Goal: Information Seeking & Learning: Learn about a topic

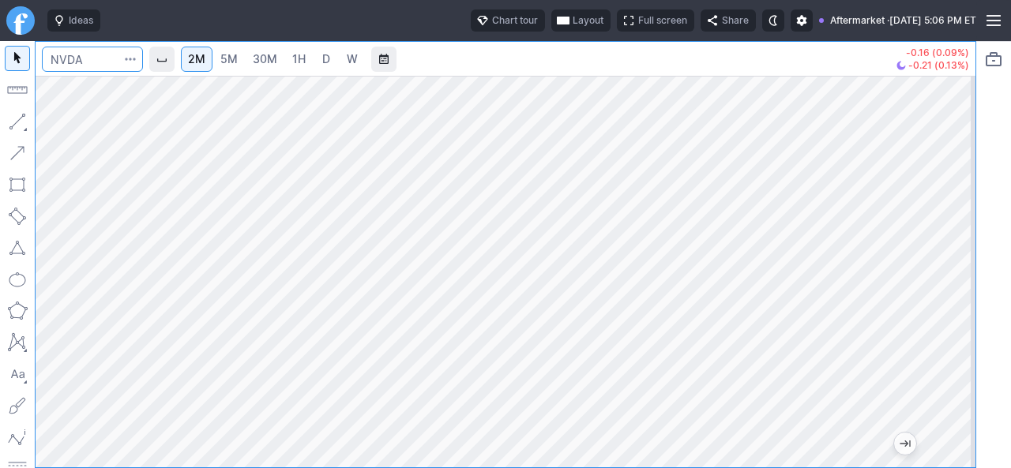
click at [85, 59] on input "Search" at bounding box center [92, 59] width 101 height 25
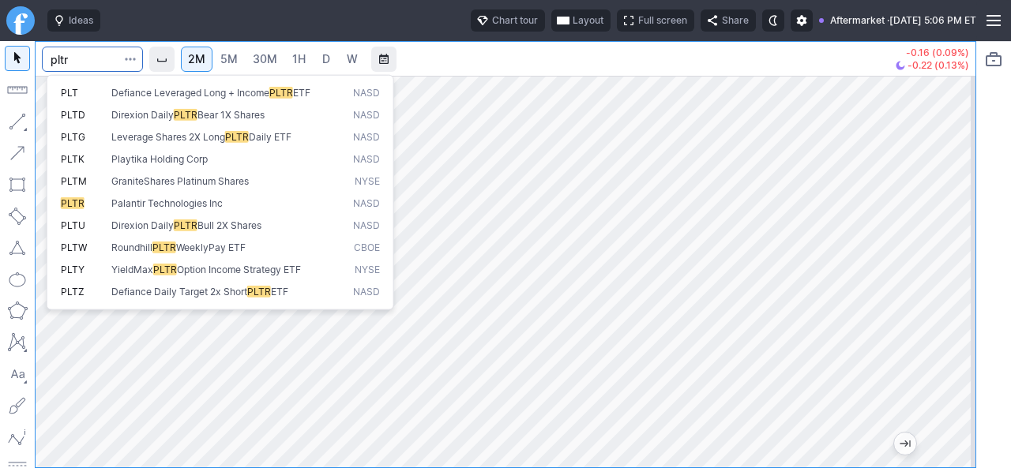
type input "pltr"
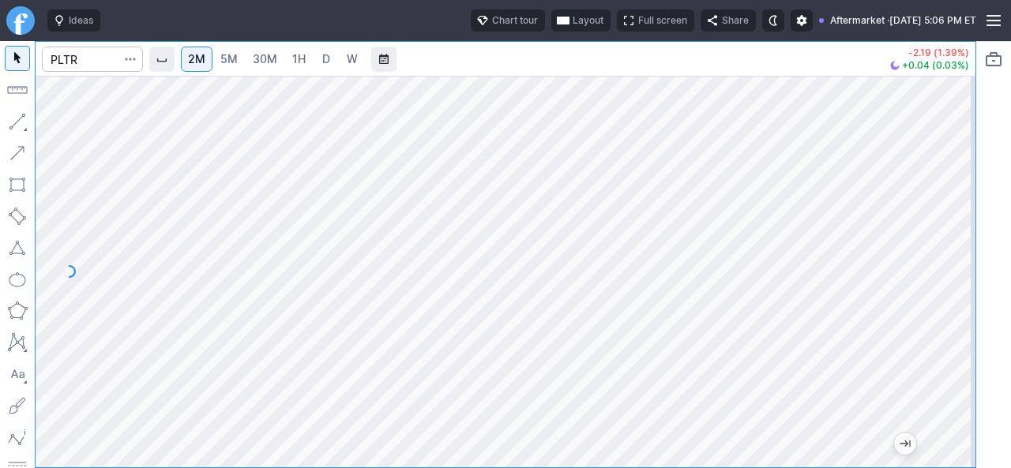
click at [320, 285] on div "2M 5M 30M 1H D W -2.19 (1.39%) +0.04 (0.03%)" at bounding box center [488, 254] width 976 height 427
drag, startPoint x: 948, startPoint y: 385, endPoint x: 946, endPoint y: 266, distance: 118.5
click at [961, 284] on div at bounding box center [958, 268] width 33 height 352
drag, startPoint x: 956, startPoint y: 352, endPoint x: 943, endPoint y: 322, distance: 32.6
click at [957, 322] on div at bounding box center [958, 268] width 33 height 352
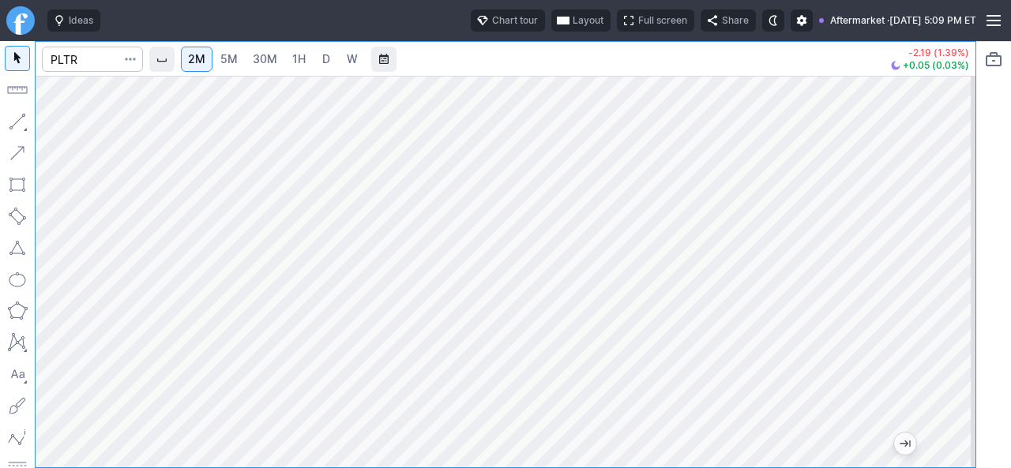
drag, startPoint x: 950, startPoint y: 135, endPoint x: 945, endPoint y: 233, distance: 98.1
click at [950, 225] on div at bounding box center [958, 268] width 33 height 352
click at [943, 209] on div at bounding box center [958, 268] width 33 height 352
drag, startPoint x: 954, startPoint y: 366, endPoint x: 961, endPoint y: 378, distance: 13.8
click at [963, 382] on div at bounding box center [958, 268] width 33 height 352
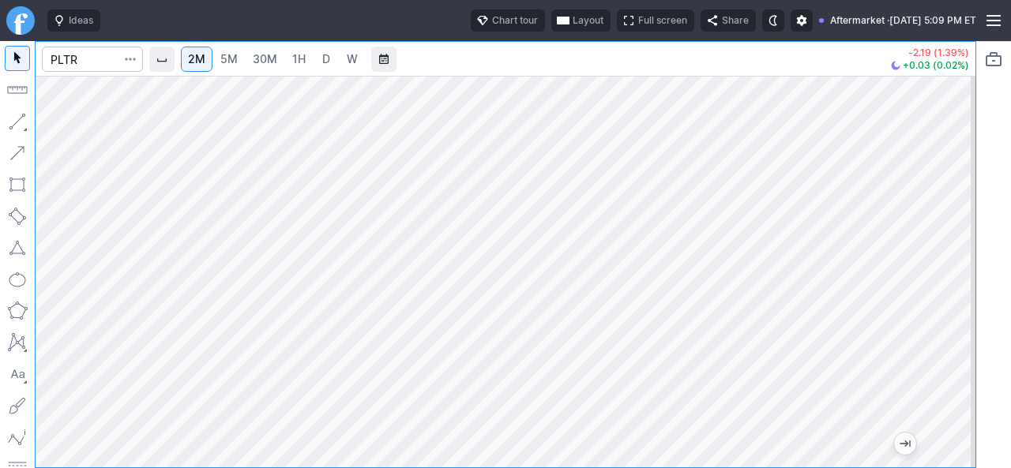
drag, startPoint x: 954, startPoint y: 329, endPoint x: 954, endPoint y: 271, distance: 58.5
click at [954, 271] on div at bounding box center [958, 268] width 33 height 352
click at [931, 366] on div at bounding box center [506, 272] width 940 height 392
drag, startPoint x: 961, startPoint y: 355, endPoint x: 959, endPoint y: 207, distance: 147.8
click at [959, 207] on div at bounding box center [958, 268] width 33 height 352
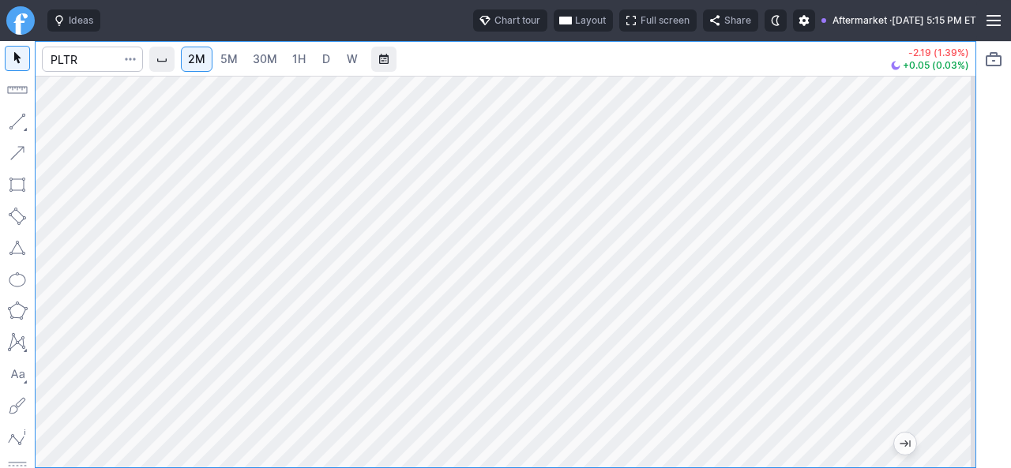
click at [940, 288] on div at bounding box center [506, 272] width 940 height 392
drag, startPoint x: 953, startPoint y: 296, endPoint x: 950, endPoint y: 265, distance: 31.7
click at [950, 265] on div at bounding box center [958, 268] width 33 height 352
drag, startPoint x: 955, startPoint y: 347, endPoint x: 955, endPoint y: 323, distance: 23.7
click at [955, 323] on div at bounding box center [958, 268] width 33 height 352
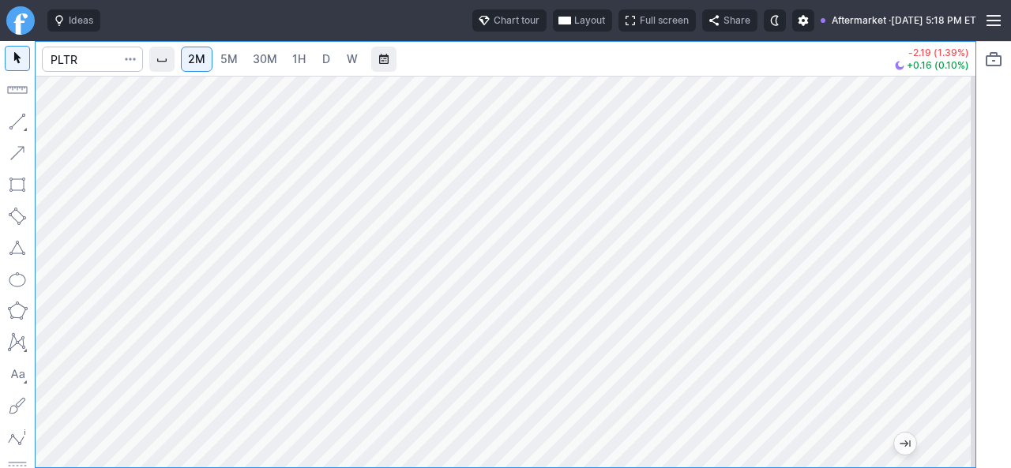
drag, startPoint x: 964, startPoint y: 268, endPoint x: 961, endPoint y: 349, distance: 81.4
click at [961, 348] on div at bounding box center [958, 268] width 33 height 352
drag, startPoint x: 953, startPoint y: 268, endPoint x: 943, endPoint y: 296, distance: 30.0
click at [951, 295] on div at bounding box center [958, 268] width 33 height 352
click at [949, 301] on div at bounding box center [958, 268] width 33 height 352
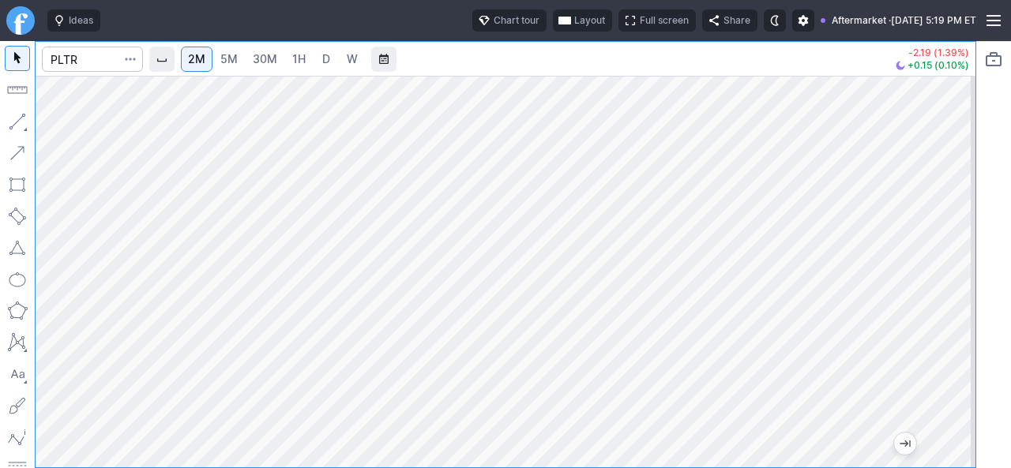
drag, startPoint x: 954, startPoint y: 325, endPoint x: 950, endPoint y: 284, distance: 41.3
click at [950, 284] on div at bounding box center [958, 268] width 33 height 352
drag, startPoint x: 956, startPoint y: 285, endPoint x: 943, endPoint y: 313, distance: 30.4
click at [943, 313] on div at bounding box center [958, 268] width 33 height 352
click at [931, 340] on div at bounding box center [506, 272] width 940 height 392
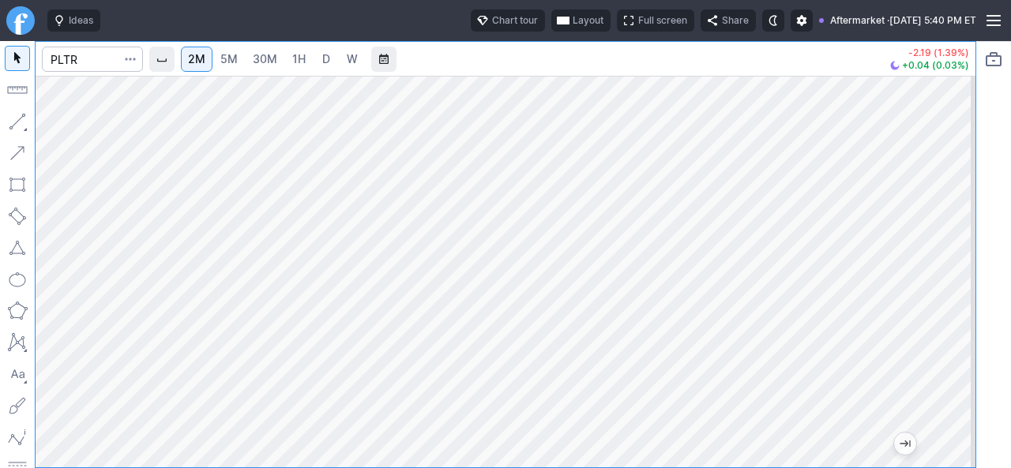
drag, startPoint x: 964, startPoint y: 369, endPoint x: 964, endPoint y: 269, distance: 100.3
click at [964, 269] on div at bounding box center [958, 268] width 33 height 352
drag, startPoint x: 973, startPoint y: 332, endPoint x: 969, endPoint y: 286, distance: 46.1
click at [969, 286] on div at bounding box center [958, 268] width 33 height 352
click at [920, 307] on div at bounding box center [506, 272] width 940 height 392
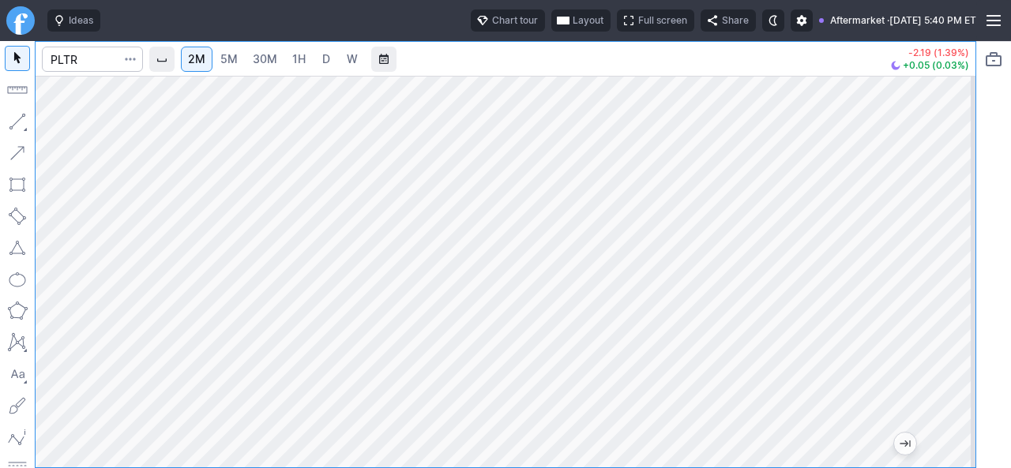
drag, startPoint x: 952, startPoint y: 307, endPoint x: 945, endPoint y: 348, distance: 41.7
click at [950, 344] on div at bounding box center [958, 268] width 33 height 352
drag, startPoint x: 958, startPoint y: 352, endPoint x: 962, endPoint y: 329, distance: 22.5
click at [962, 329] on div at bounding box center [958, 268] width 33 height 352
drag, startPoint x: 957, startPoint y: 329, endPoint x: 964, endPoint y: 260, distance: 69.8
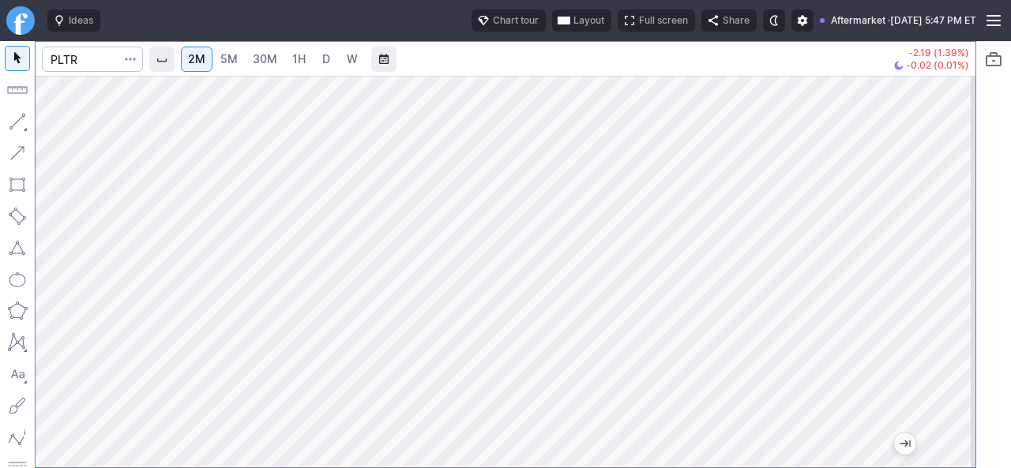
click at [964, 260] on div at bounding box center [958, 268] width 33 height 352
drag, startPoint x: 962, startPoint y: 337, endPoint x: 972, endPoint y: 222, distance: 115.7
click at [972, 222] on div at bounding box center [958, 268] width 33 height 352
drag, startPoint x: 961, startPoint y: 295, endPoint x: 961, endPoint y: 364, distance: 68.7
click at [970, 352] on div at bounding box center [958, 268] width 33 height 352
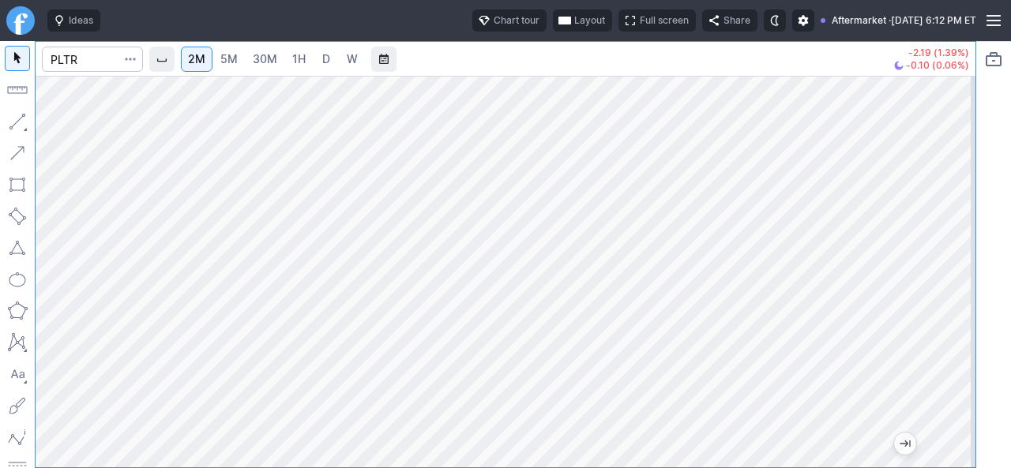
click at [940, 334] on div at bounding box center [506, 272] width 940 height 392
drag, startPoint x: 953, startPoint y: 220, endPoint x: 1006, endPoint y: 254, distance: 62.9
click at [1008, 254] on div "2M 5M 30M 1H D W -2.19 (1.39%) -0.10 (0.06%)" at bounding box center [505, 254] width 1011 height 427
click at [939, 335] on div at bounding box center [506, 272] width 940 height 392
drag, startPoint x: 954, startPoint y: 319, endPoint x: 943, endPoint y: 303, distance: 19.5
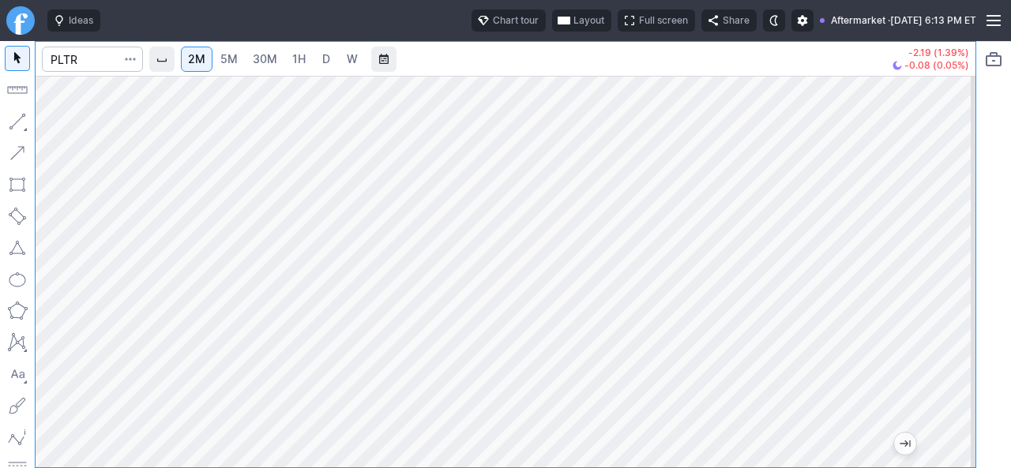
click at [943, 303] on div at bounding box center [958, 268] width 33 height 352
drag, startPoint x: 961, startPoint y: 370, endPoint x: 959, endPoint y: 149, distance: 221.2
click at [959, 165] on div at bounding box center [958, 268] width 33 height 352
drag, startPoint x: 958, startPoint y: 298, endPoint x: 954, endPoint y: 352, distance: 53.9
click at [954, 352] on div at bounding box center [958, 268] width 33 height 352
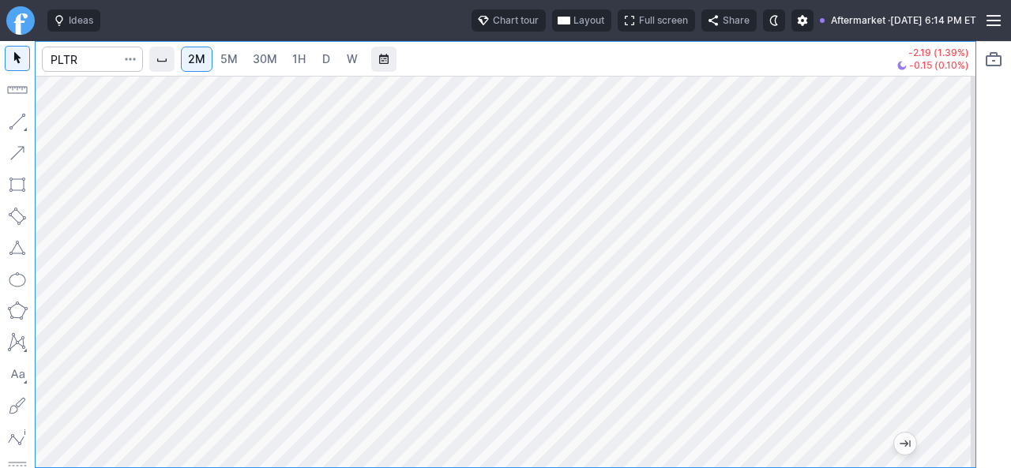
drag, startPoint x: 955, startPoint y: 369, endPoint x: 946, endPoint y: 301, distance: 68.5
click at [956, 312] on div at bounding box center [958, 268] width 33 height 352
drag, startPoint x: 957, startPoint y: 299, endPoint x: 957, endPoint y: 338, distance: 39.5
click at [959, 337] on div at bounding box center [958, 268] width 33 height 352
click at [956, 286] on div at bounding box center [958, 268] width 33 height 352
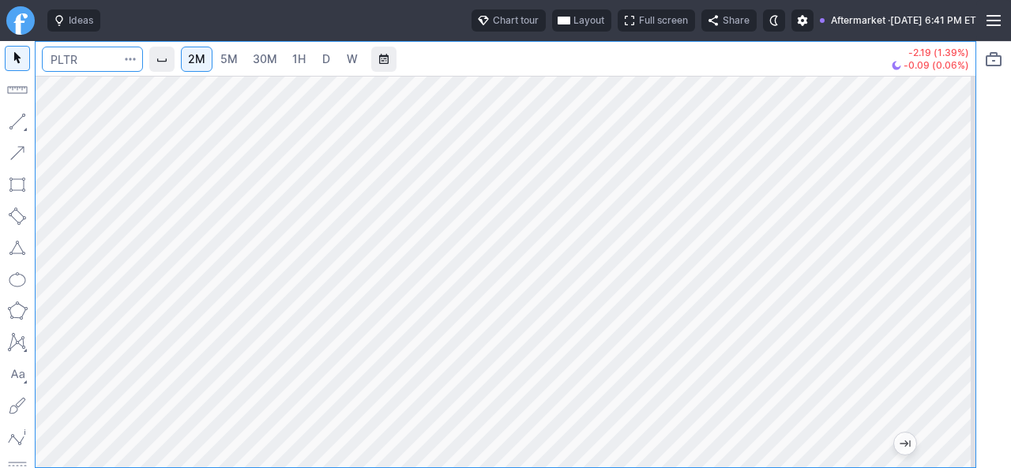
click at [85, 66] on input "Search" at bounding box center [92, 59] width 101 height 25
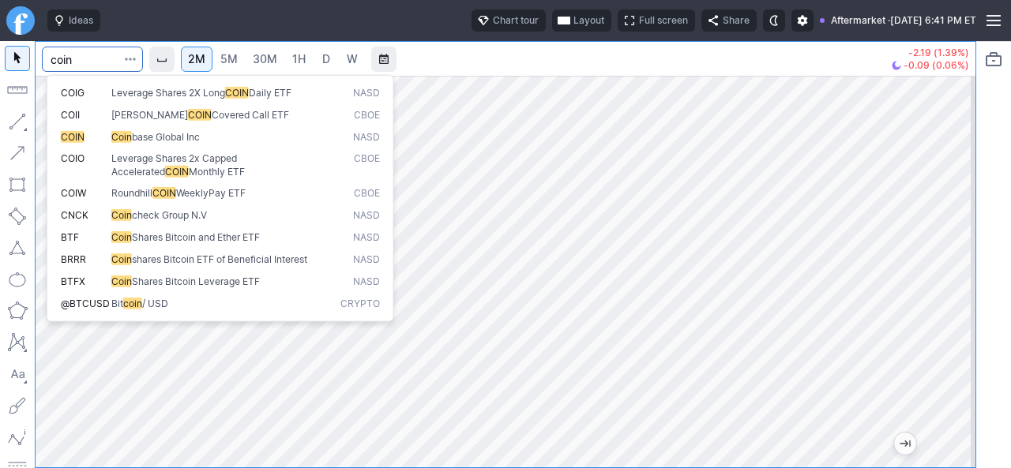
type input "coin"
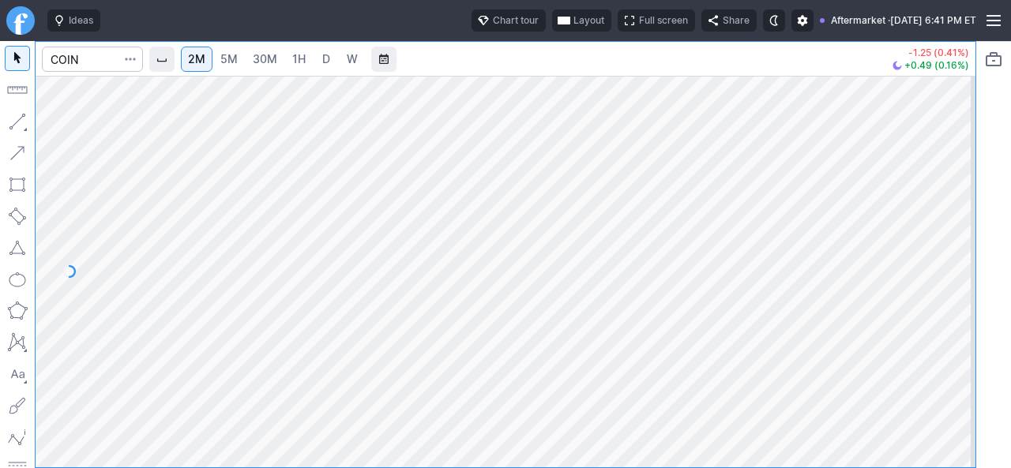
click at [221, 56] on link "5M" at bounding box center [229, 59] width 32 height 25
drag, startPoint x: 950, startPoint y: 345, endPoint x: 957, endPoint y: 219, distance: 126.6
click at [957, 219] on div at bounding box center [958, 268] width 33 height 352
drag, startPoint x: 965, startPoint y: 327, endPoint x: 956, endPoint y: 227, distance: 100.8
click at [965, 225] on div at bounding box center [958, 268] width 33 height 352
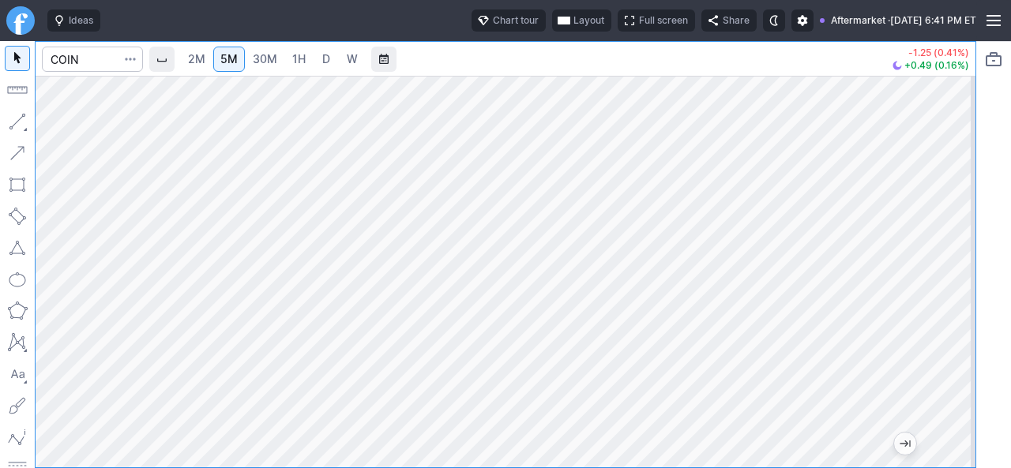
drag, startPoint x: 957, startPoint y: 330, endPoint x: 961, endPoint y: 275, distance: 55.5
click at [961, 275] on div at bounding box center [958, 268] width 33 height 352
drag, startPoint x: 956, startPoint y: 293, endPoint x: 950, endPoint y: 303, distance: 11.4
click at [953, 301] on div at bounding box center [958, 268] width 33 height 352
drag, startPoint x: 946, startPoint y: 321, endPoint x: 954, endPoint y: 224, distance: 97.6
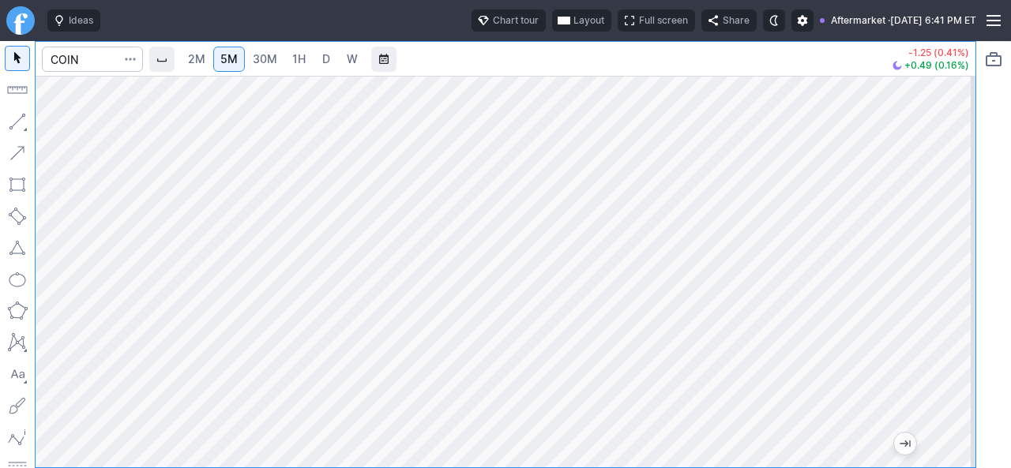
click at [954, 224] on div at bounding box center [958, 268] width 33 height 352
drag, startPoint x: 956, startPoint y: 307, endPoint x: 946, endPoint y: 397, distance: 90.6
click at [952, 396] on div at bounding box center [958, 268] width 33 height 352
click at [965, 271] on div at bounding box center [506, 272] width 940 height 392
click at [1010, 280] on html "Ideas Chart tour Layout Full screen Share Aftermarket · Wed SEP 03 2025 4:51 PM…" at bounding box center [505, 234] width 1011 height 468
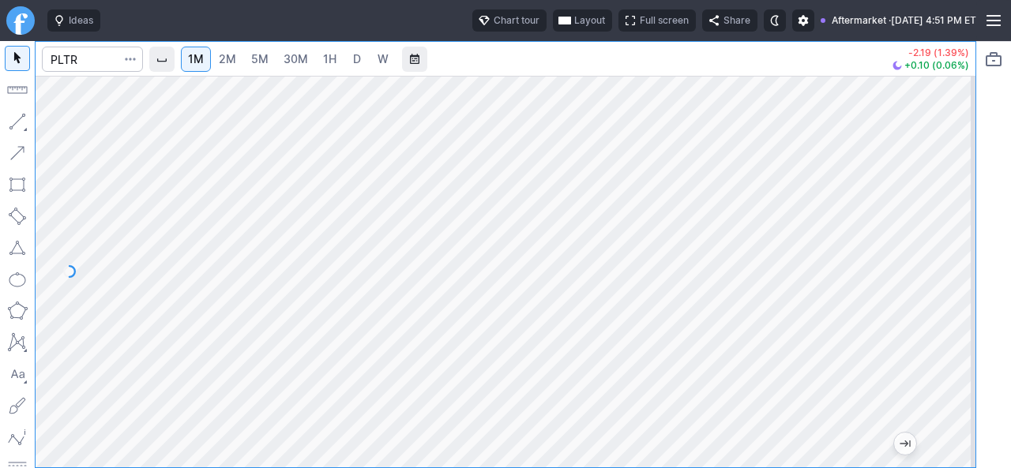
click at [947, 274] on div at bounding box center [506, 272] width 940 height 392
click at [1010, 258] on html "Ideas Chart tour Layout Full screen Share Aftermarket · Wed SEP 03 2025 4:51 PM…" at bounding box center [505, 234] width 1011 height 468
click at [1010, 231] on html "Ideas Chart tour Layout Full screen Share Aftermarket · Wed SEP 03 2025 4:51 PM…" at bounding box center [505, 234] width 1011 height 468
drag, startPoint x: 964, startPoint y: 196, endPoint x: 955, endPoint y: 220, distance: 26.0
click at [959, 219] on div at bounding box center [958, 268] width 33 height 352
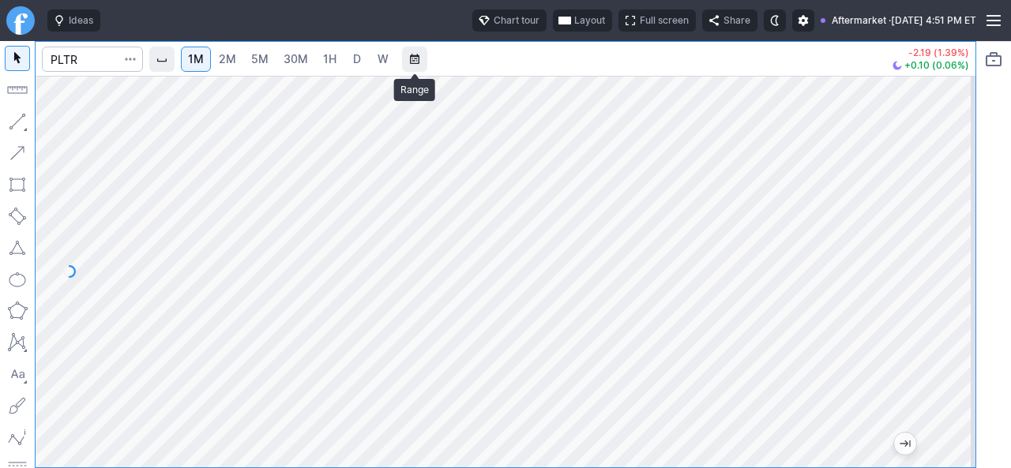
click at [415, 63] on button "Range" at bounding box center [414, 59] width 25 height 25
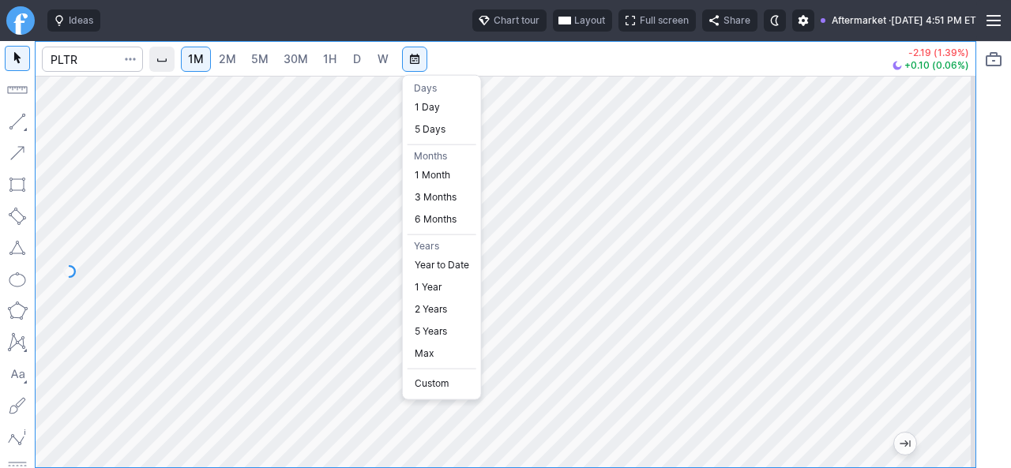
click at [492, 63] on div at bounding box center [505, 234] width 1011 height 468
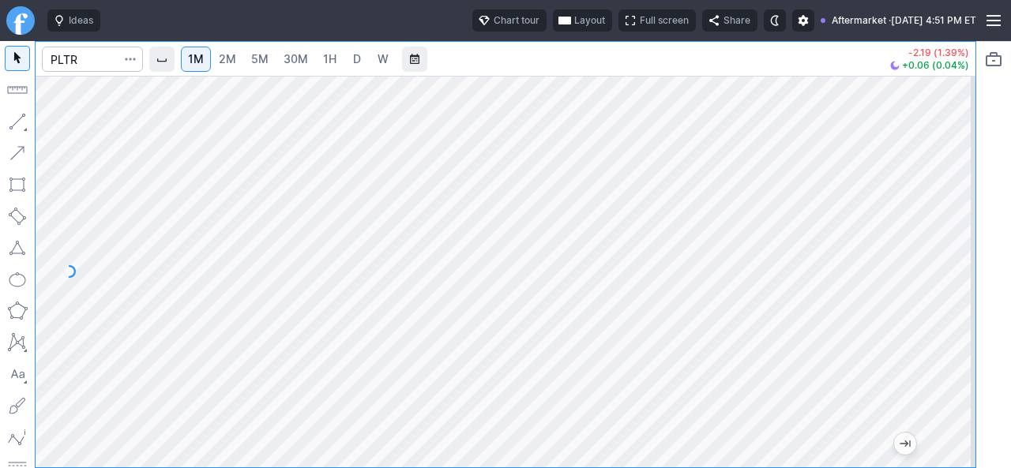
click at [942, 197] on div at bounding box center [506, 272] width 940 height 392
drag, startPoint x: 946, startPoint y: 160, endPoint x: 953, endPoint y: 309, distance: 148.7
click at [961, 304] on div at bounding box center [958, 268] width 33 height 352
drag, startPoint x: 956, startPoint y: 318, endPoint x: 955, endPoint y: 268, distance: 49.8
click at [956, 271] on div at bounding box center [958, 268] width 33 height 352
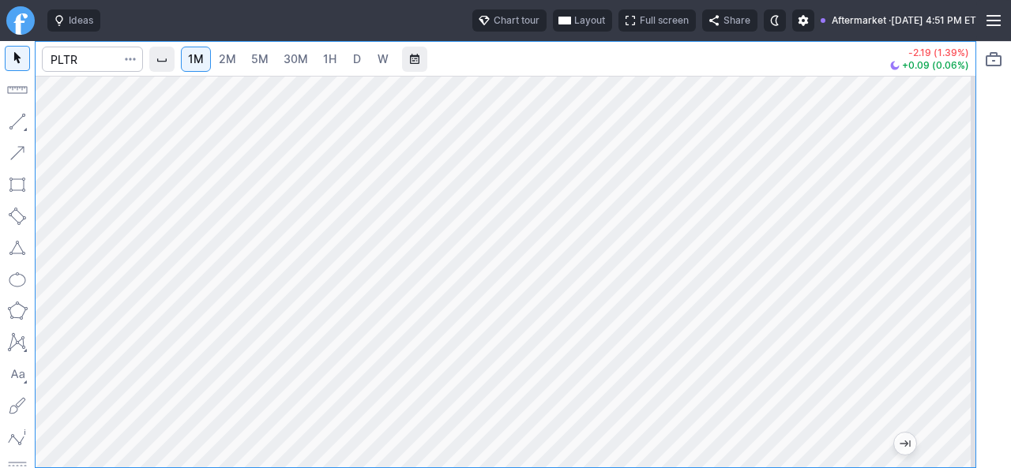
drag, startPoint x: 957, startPoint y: 337, endPoint x: 945, endPoint y: 231, distance: 107.4
click at [950, 235] on div at bounding box center [958, 268] width 33 height 352
click at [937, 352] on div at bounding box center [506, 272] width 940 height 392
drag, startPoint x: 949, startPoint y: 358, endPoint x: 954, endPoint y: 288, distance: 69.7
click at [954, 288] on div at bounding box center [958, 268] width 33 height 352
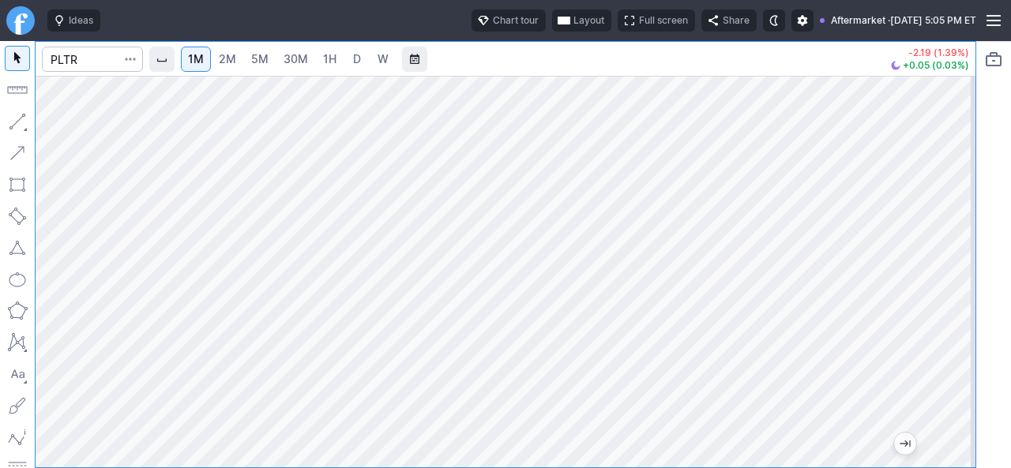
drag, startPoint x: 951, startPoint y: 241, endPoint x: 966, endPoint y: 307, distance: 67.3
click at [966, 306] on div at bounding box center [958, 268] width 33 height 352
click at [939, 247] on div at bounding box center [506, 272] width 940 height 392
drag, startPoint x: 948, startPoint y: 205, endPoint x: 638, endPoint y: 69, distance: 338.2
click at [638, 58] on div "1M 2M 5M 30M 1H D W -2.19 (1.39%) +0.04 (0.02%)" at bounding box center [506, 255] width 940 height 426
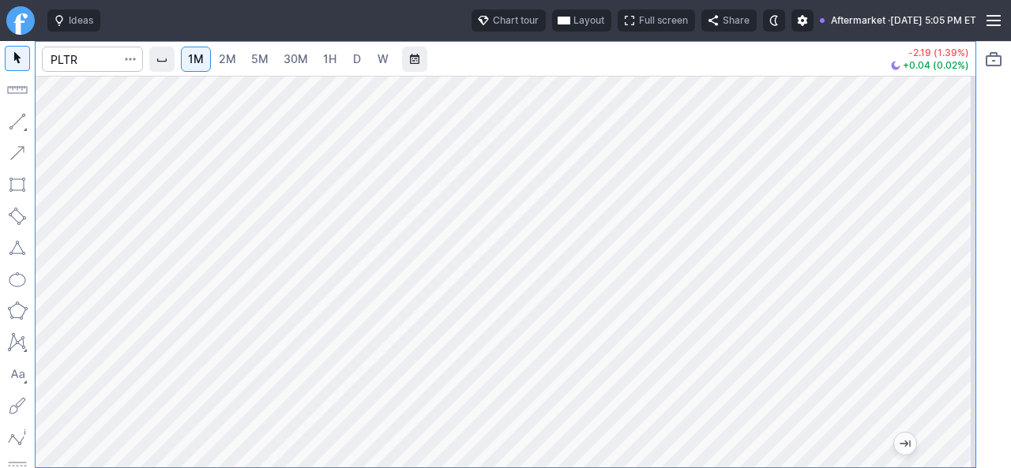
drag, startPoint x: 953, startPoint y: 366, endPoint x: 948, endPoint y: 283, distance: 83.1
click at [948, 283] on div at bounding box center [958, 268] width 33 height 352
drag, startPoint x: 961, startPoint y: 364, endPoint x: 958, endPoint y: 286, distance: 78.3
click at [958, 286] on div at bounding box center [958, 268] width 33 height 352
drag, startPoint x: 956, startPoint y: 336, endPoint x: 956, endPoint y: 312, distance: 23.7
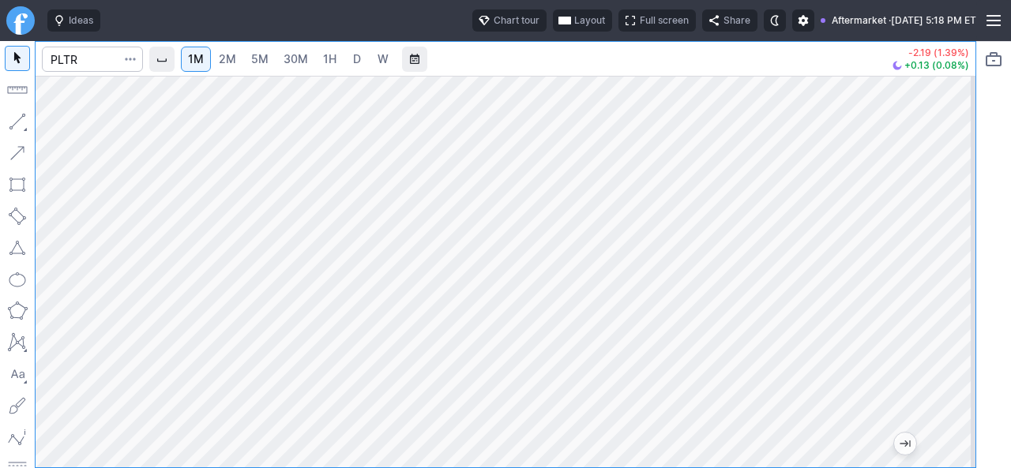
click at [956, 312] on div at bounding box center [958, 268] width 33 height 352
drag, startPoint x: 959, startPoint y: 337, endPoint x: 959, endPoint y: 286, distance: 51.4
click at [959, 286] on div at bounding box center [958, 268] width 33 height 352
click at [942, 317] on div at bounding box center [506, 272] width 940 height 392
drag, startPoint x: 942, startPoint y: 280, endPoint x: 946, endPoint y: 328, distance: 47.5
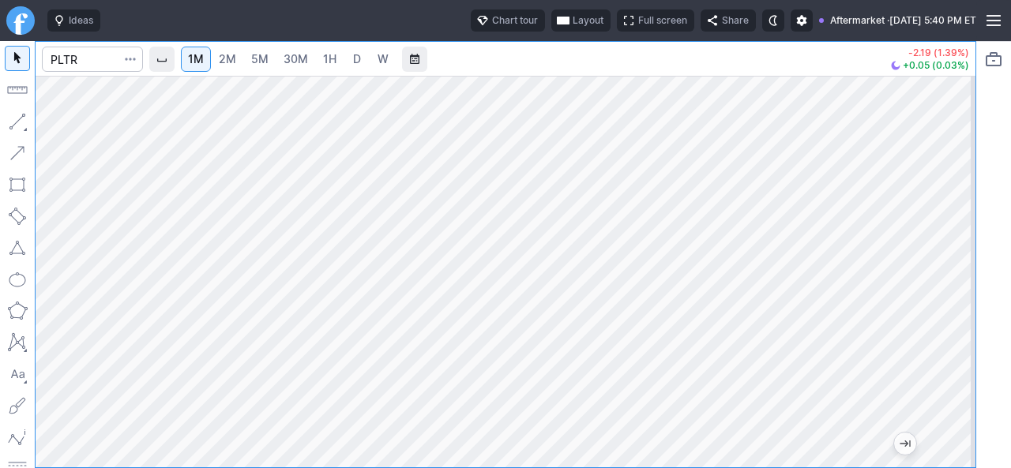
click at [946, 328] on div at bounding box center [958, 268] width 33 height 352
click at [896, 355] on div at bounding box center [506, 272] width 940 height 392
drag, startPoint x: 950, startPoint y: 342, endPoint x: 950, endPoint y: 333, distance: 8.7
click at [950, 333] on div at bounding box center [958, 268] width 33 height 352
drag, startPoint x: 951, startPoint y: 216, endPoint x: 965, endPoint y: 255, distance: 41.2
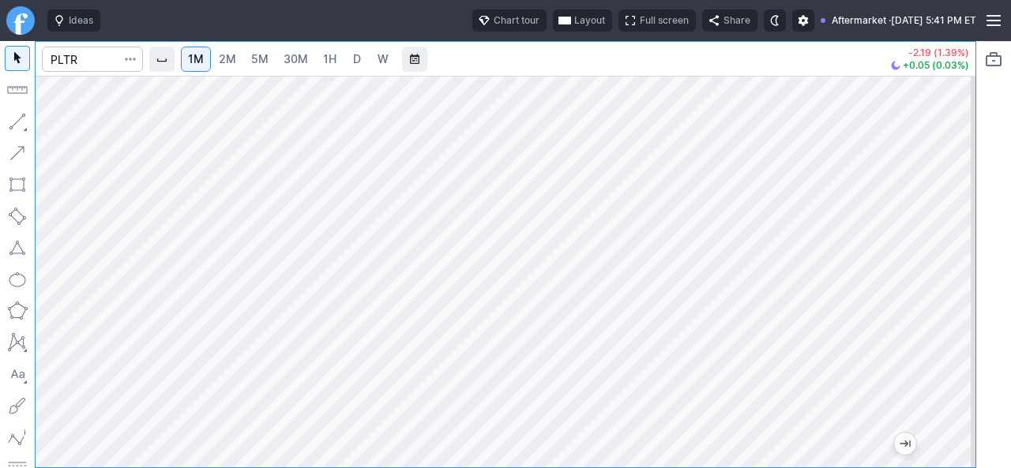
click at [965, 255] on div at bounding box center [958, 268] width 33 height 352
drag, startPoint x: 970, startPoint y: 350, endPoint x: 981, endPoint y: 227, distance: 123.7
click at [981, 227] on div "1M 2M 5M 30M 1H D W -2.19 (1.39%)" at bounding box center [505, 254] width 1011 height 427
click at [949, 328] on div at bounding box center [958, 268] width 33 height 352
click at [32, 290] on div "1M 2M 5M 30M 1H D W -2.19 (1.39%) -0.10 (0.06%)" at bounding box center [488, 254] width 976 height 427
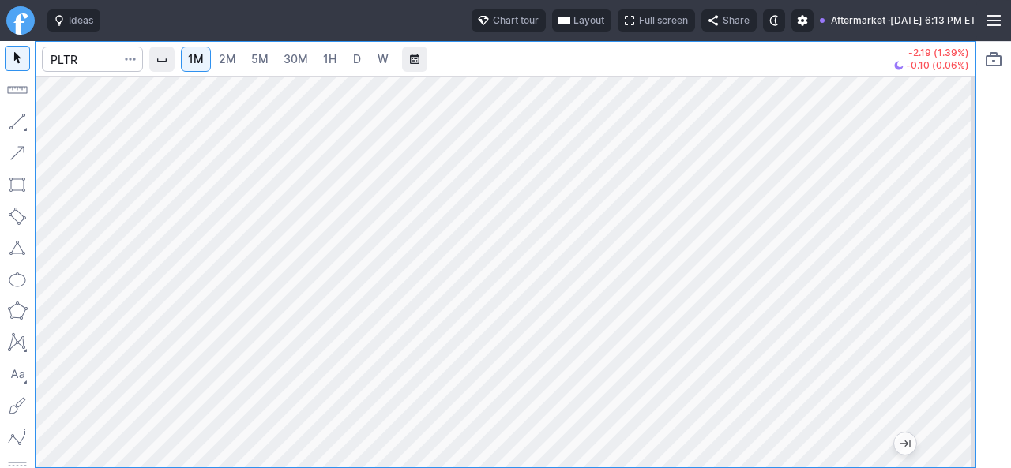
drag, startPoint x: 957, startPoint y: 322, endPoint x: 944, endPoint y: 244, distance: 78.6
click at [952, 265] on div at bounding box center [958, 268] width 33 height 352
click at [91, 67] on input "Search" at bounding box center [92, 59] width 101 height 25
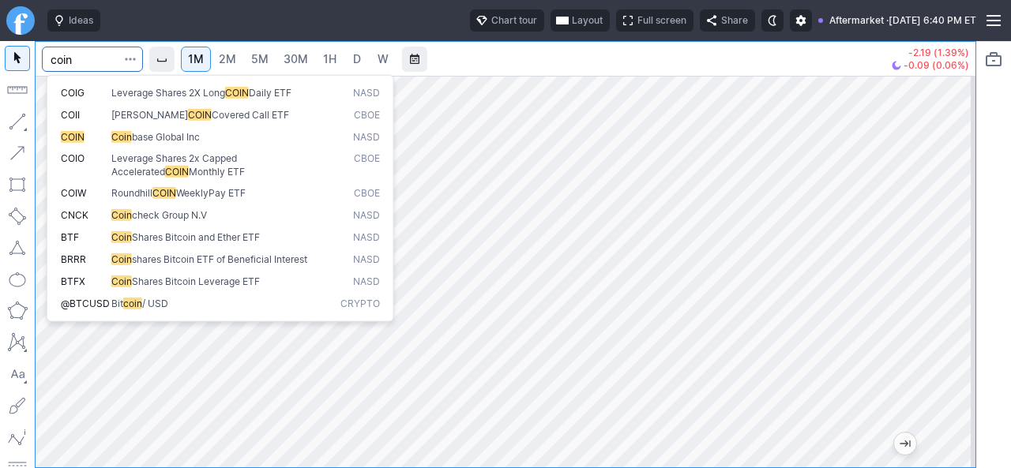
type input "coin"
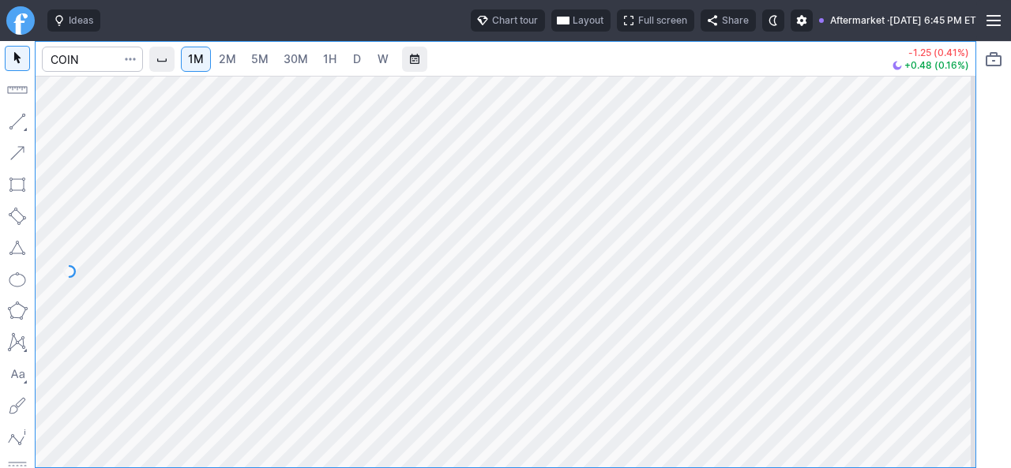
click at [231, 64] on span "2M" at bounding box center [227, 58] width 17 height 13
click at [168, 64] on span "Interval" at bounding box center [162, 59] width 13 height 13
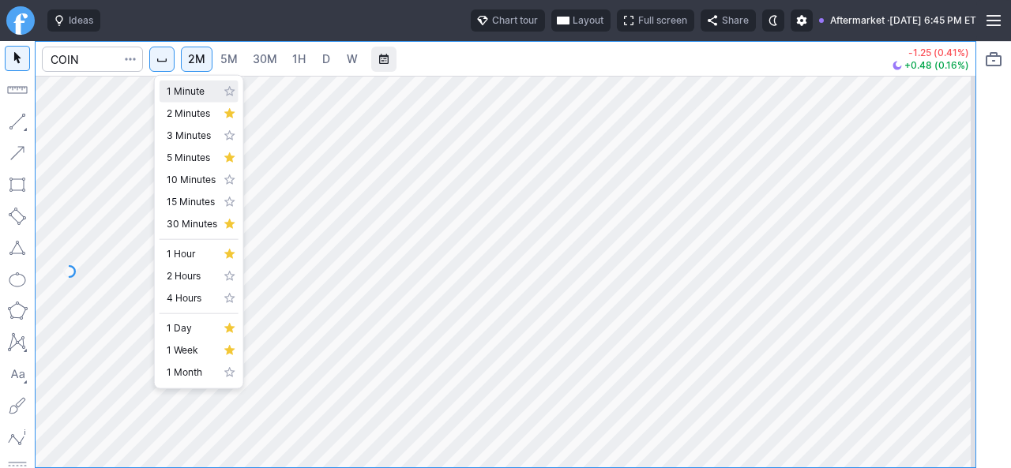
click at [178, 98] on span "1 Minute" at bounding box center [192, 92] width 51 height 16
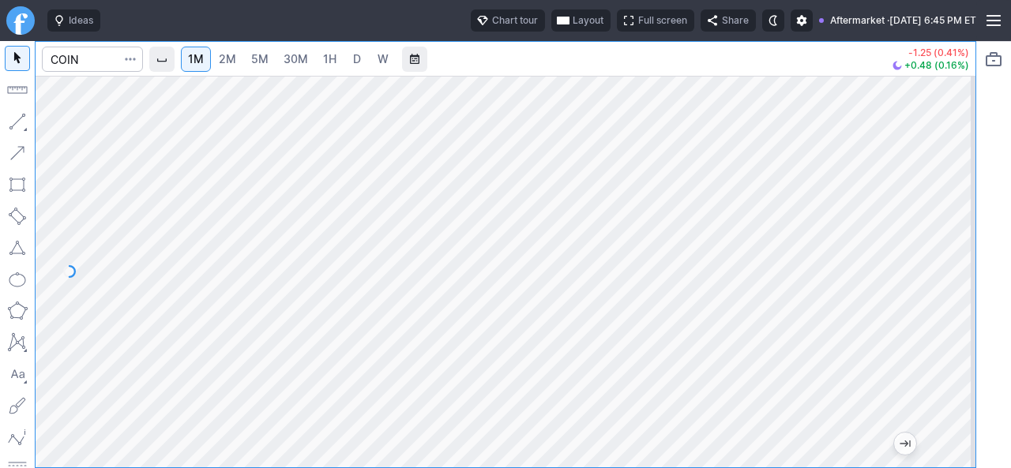
click at [1010, 246] on html "Ideas Chart tour Layout Full screen Share Aftermarket · Wed SEP 03 2025 6:45 PM…" at bounding box center [505, 234] width 1011 height 468
click at [1010, 401] on html "Ideas Chart tour Layout Full screen Share Aftermarket · Wed SEP 03 2025 6:45 PM…" at bounding box center [505, 234] width 1011 height 468
drag, startPoint x: 961, startPoint y: 368, endPoint x: 964, endPoint y: 279, distance: 89.3
click at [964, 279] on div at bounding box center [958, 268] width 33 height 352
drag, startPoint x: 952, startPoint y: 220, endPoint x: 946, endPoint y: 298, distance: 77.6
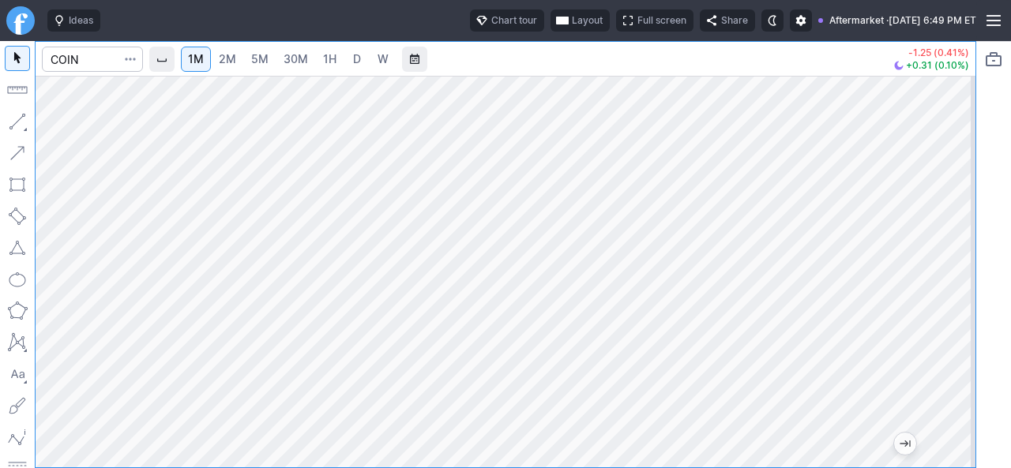
click at [946, 298] on div at bounding box center [958, 268] width 33 height 352
drag, startPoint x: 951, startPoint y: 371, endPoint x: 975, endPoint y: 246, distance: 127.1
click at [975, 246] on div at bounding box center [958, 268] width 33 height 352
drag, startPoint x: 959, startPoint y: 309, endPoint x: 957, endPoint y: 282, distance: 26.9
click at [957, 282] on div at bounding box center [958, 268] width 33 height 352
